Goal: Navigation & Orientation: Go to known website

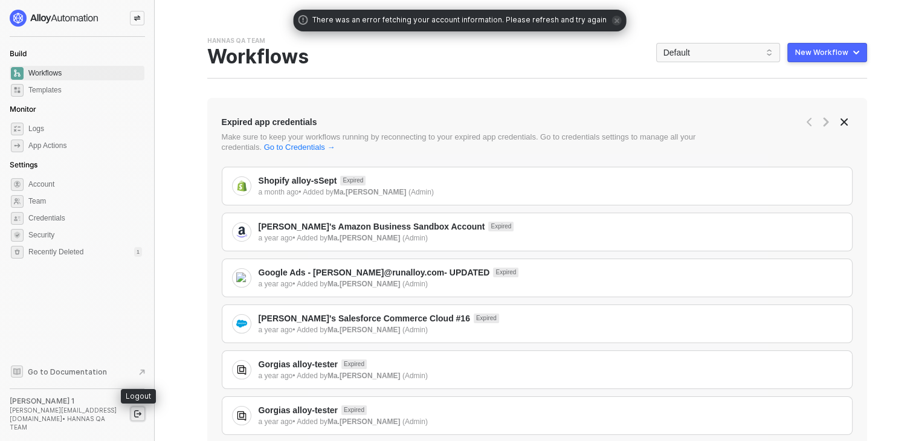
click at [138, 416] on icon "logout" at bounding box center [137, 413] width 7 height 7
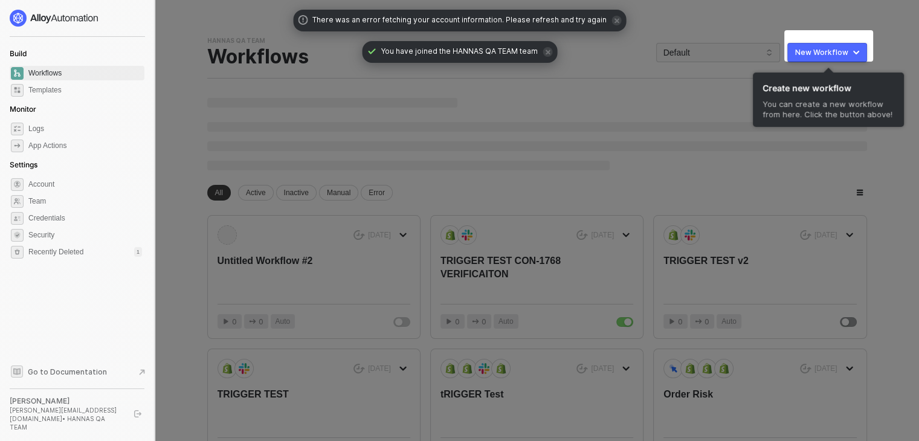
click at [532, 56] on div "You have joined the HANNAS QA TEAM team" at bounding box center [459, 52] width 195 height 22
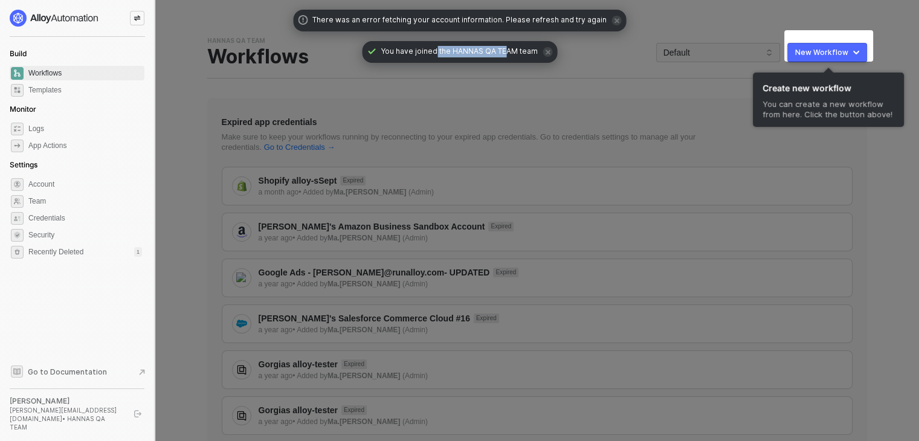
drag, startPoint x: 468, startPoint y: 49, endPoint x: 508, endPoint y: 48, distance: 39.3
click at [508, 48] on span "You have joined the HANNAS QA TEAM team" at bounding box center [459, 52] width 157 height 12
